Goal: Task Accomplishment & Management: Manage account settings

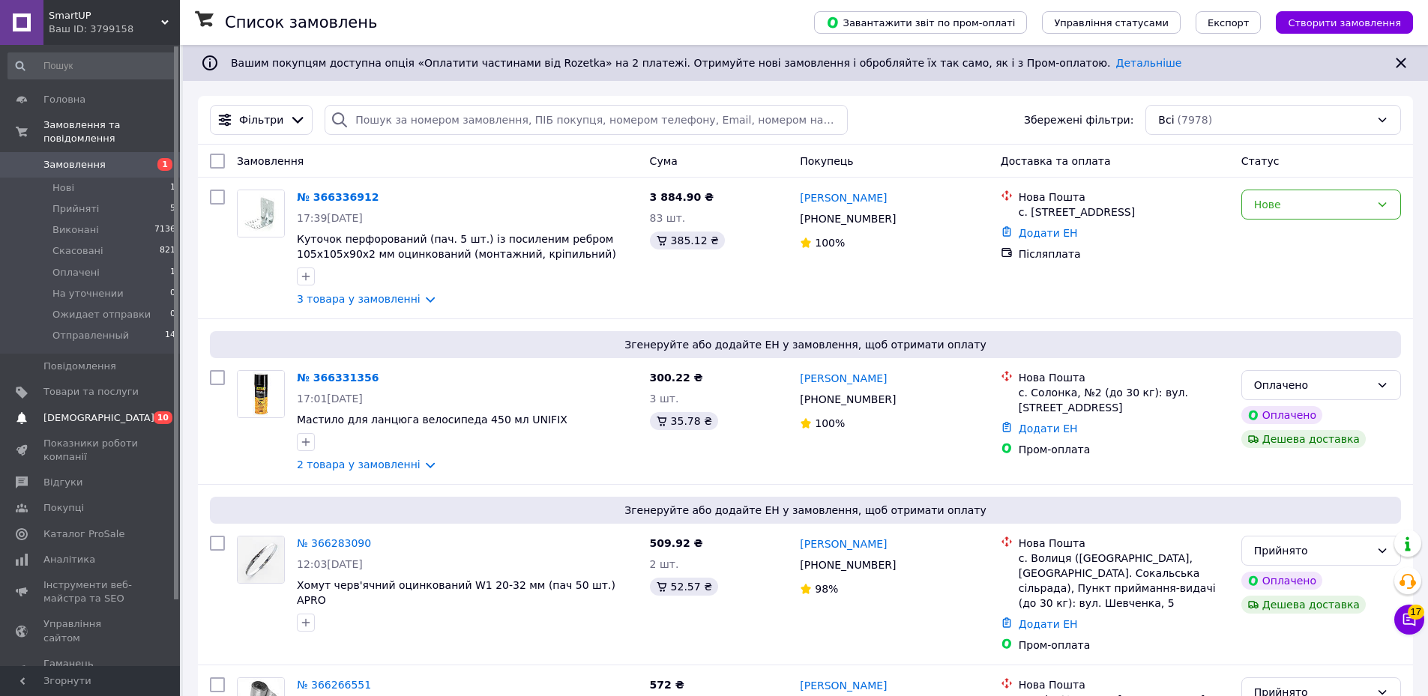
click at [88, 411] on span "[DEMOGRAPHIC_DATA]" at bounding box center [98, 417] width 111 height 13
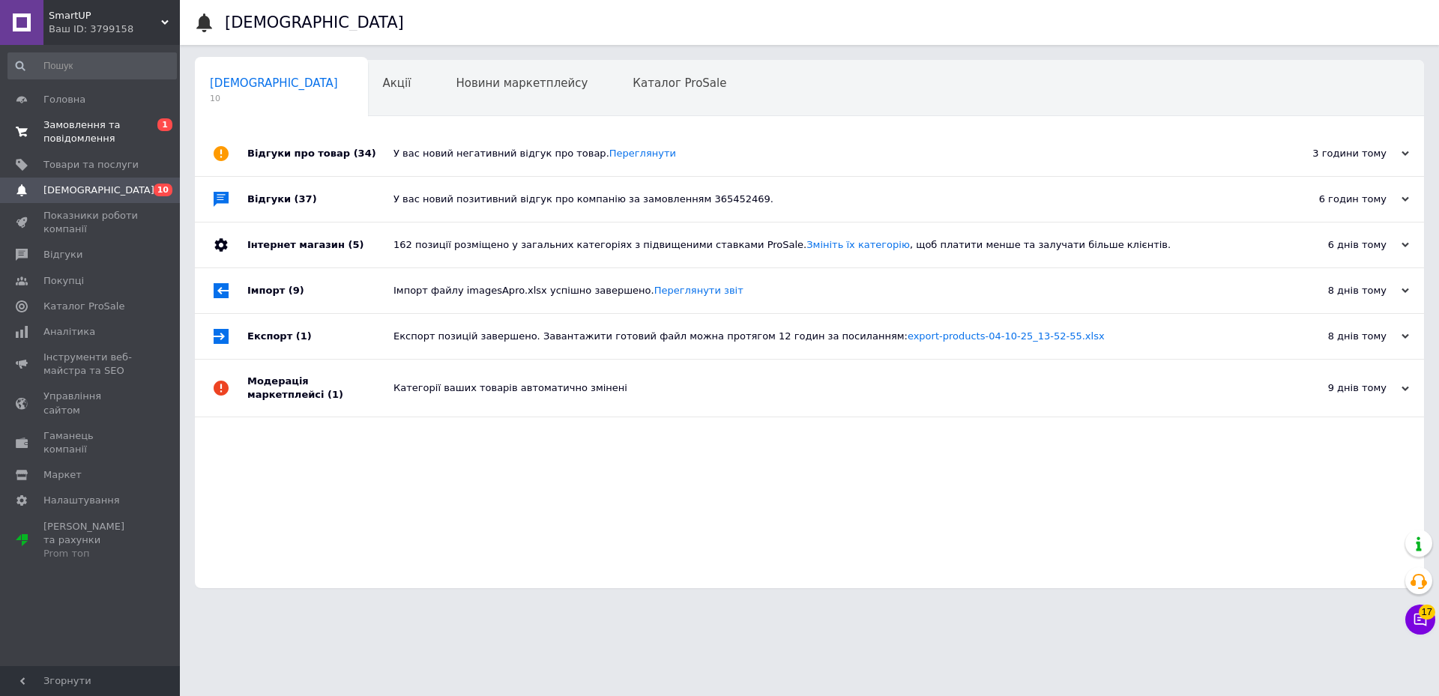
click at [124, 124] on span "Замовлення та повідомлення" at bounding box center [90, 131] width 95 height 27
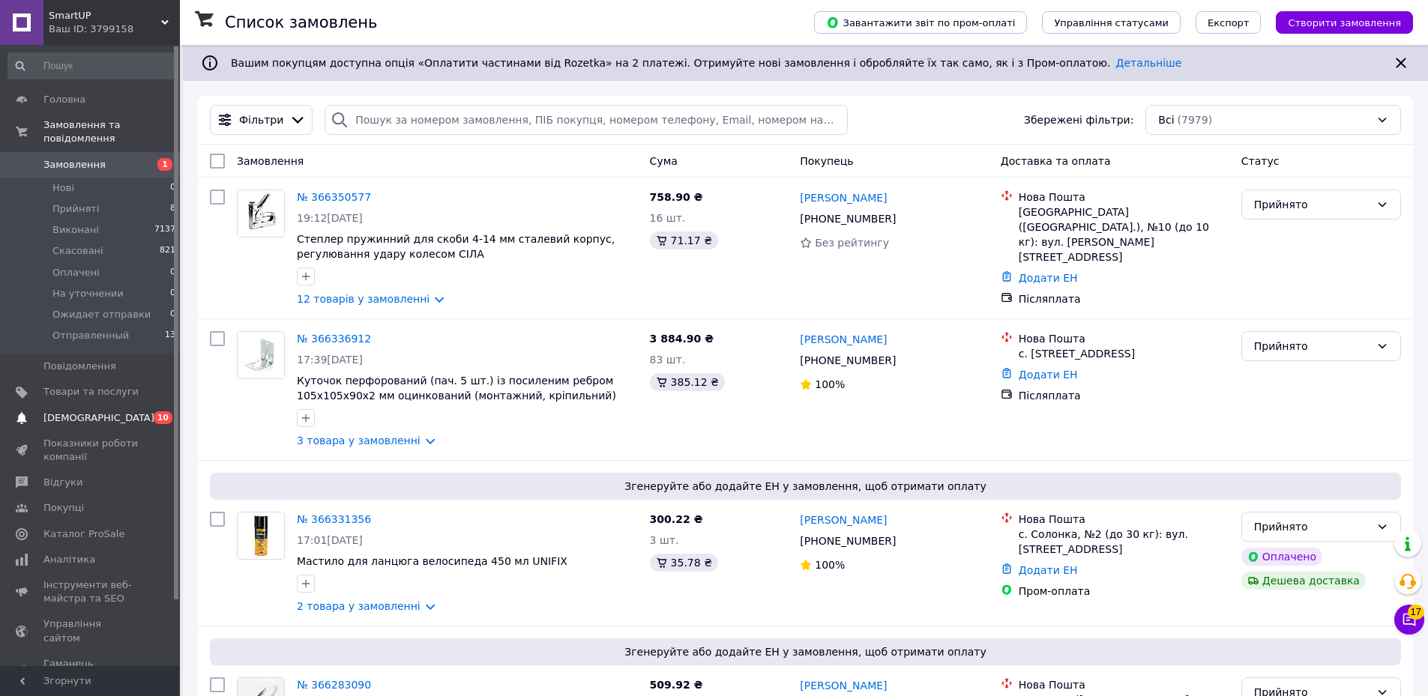
click at [95, 405] on link "[DEMOGRAPHIC_DATA] 0 10" at bounding box center [92, 417] width 184 height 25
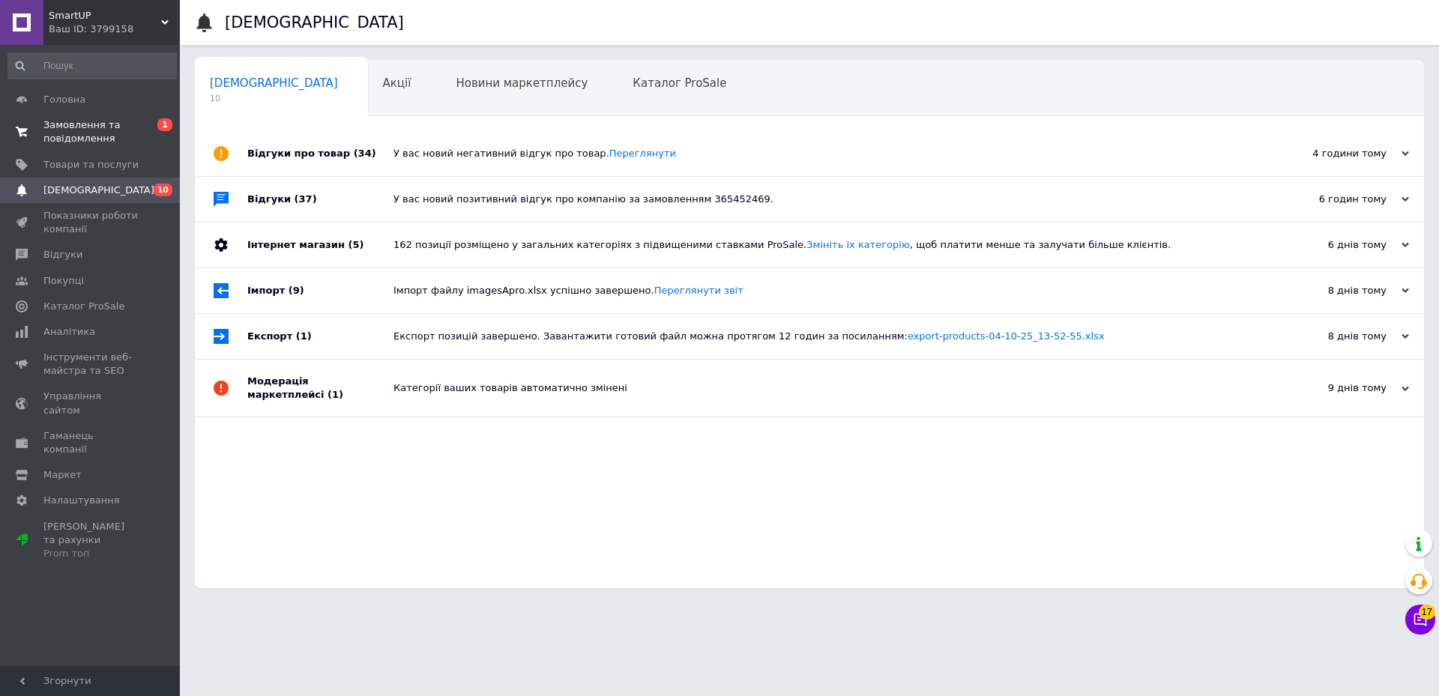
click at [136, 128] on span "Замовлення та повідомлення" at bounding box center [90, 131] width 95 height 27
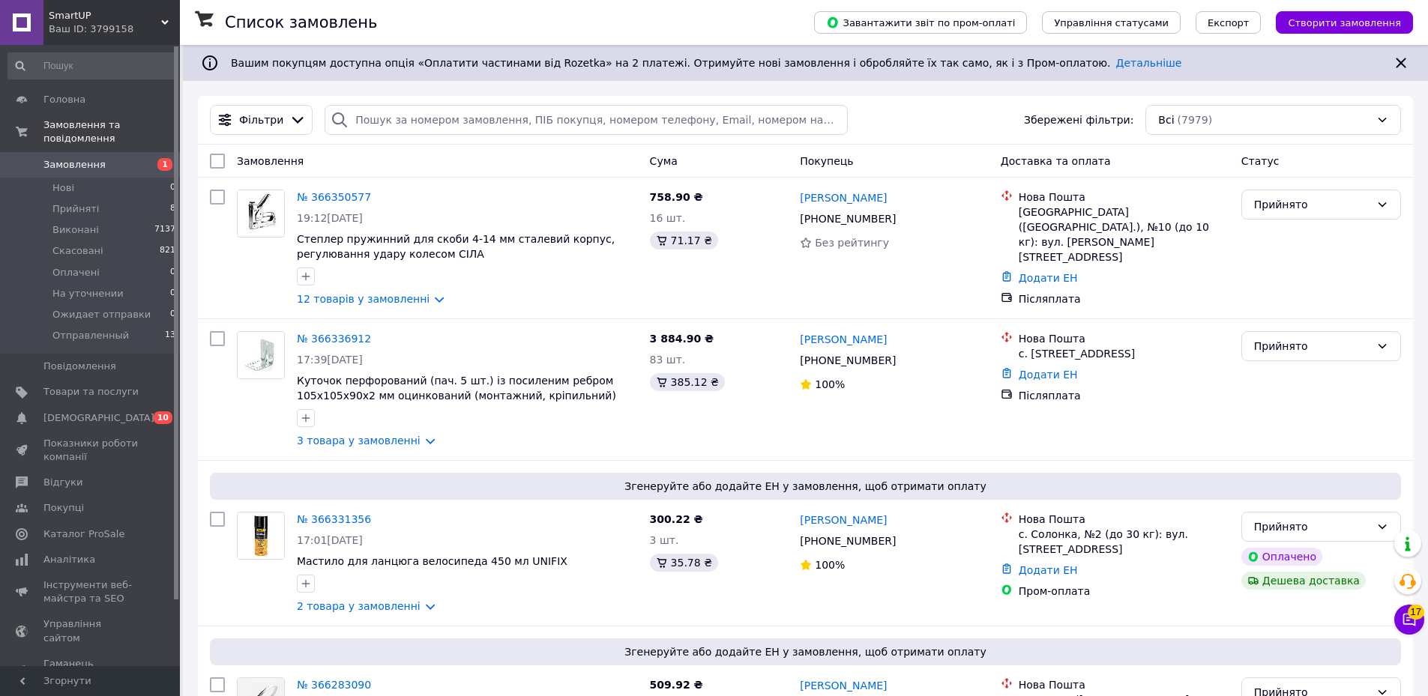
click at [120, 158] on span "Замовлення" at bounding box center [90, 164] width 95 height 13
